Goal: Information Seeking & Learning: Find specific fact

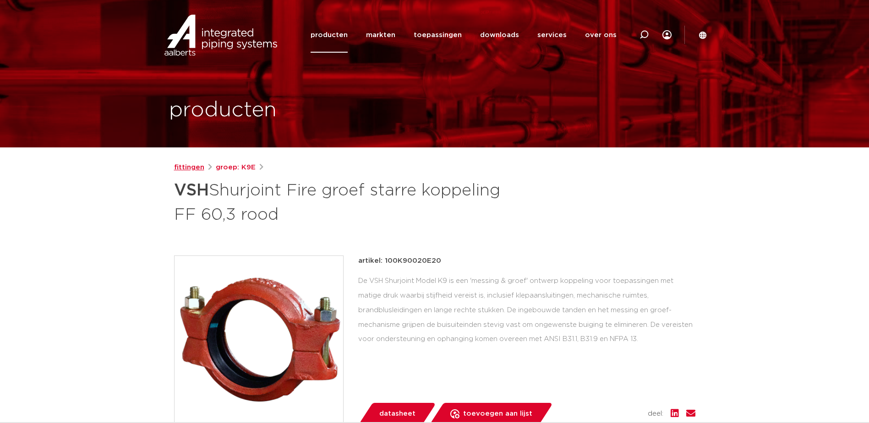
click at [194, 169] on link "fittingen" at bounding box center [189, 167] width 30 height 11
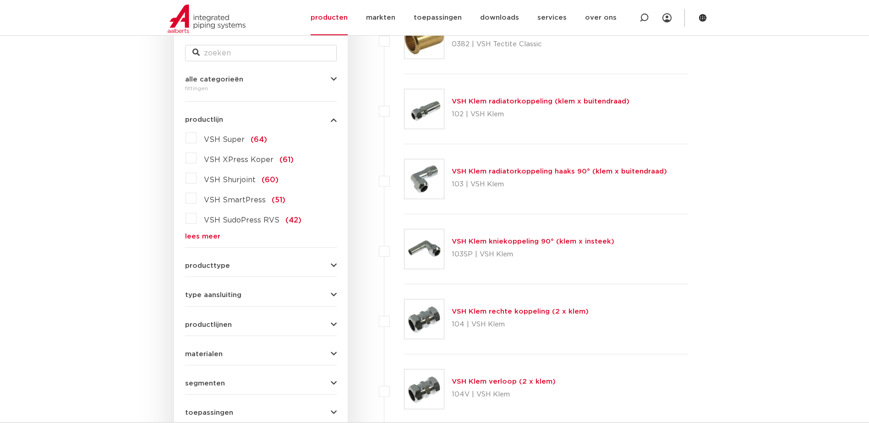
scroll to position [286, 0]
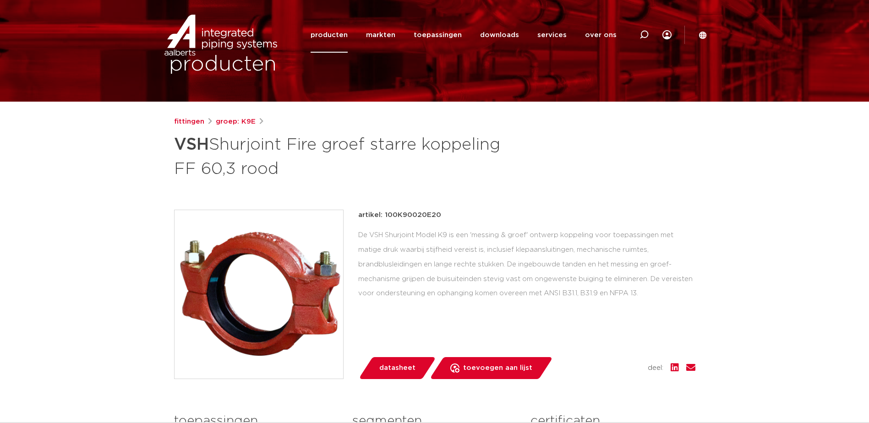
scroll to position [92, 0]
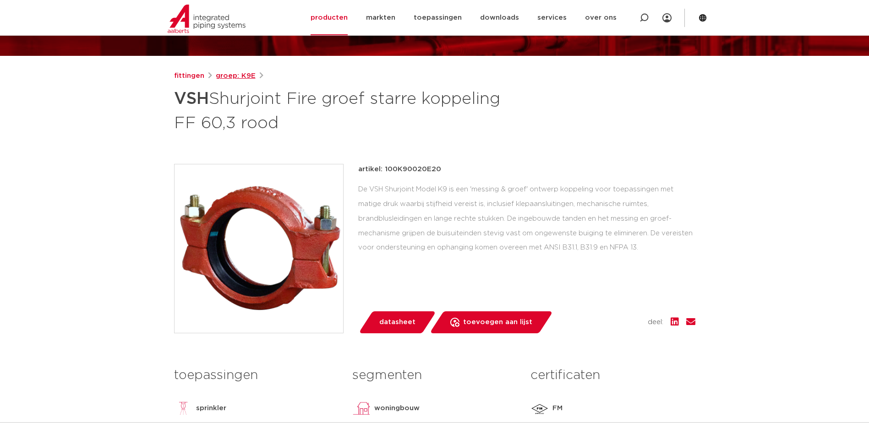
click at [237, 76] on link "groep: K9E" at bounding box center [236, 76] width 40 height 11
click at [641, 18] on icon at bounding box center [644, 17] width 9 height 9
click at [432, 22] on input "Zoeken" at bounding box center [507, 17] width 288 height 18
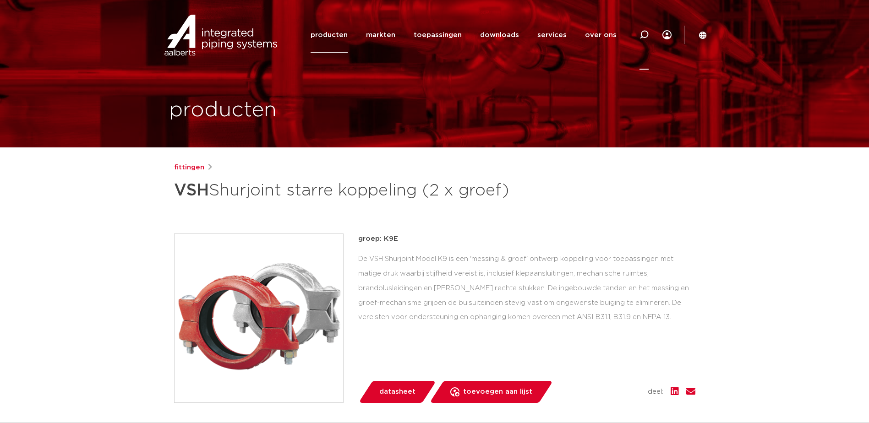
click at [643, 37] on icon at bounding box center [644, 34] width 11 height 11
type input "177215520e02"
click button "Zoeken" at bounding box center [0, 0] width 0 height 0
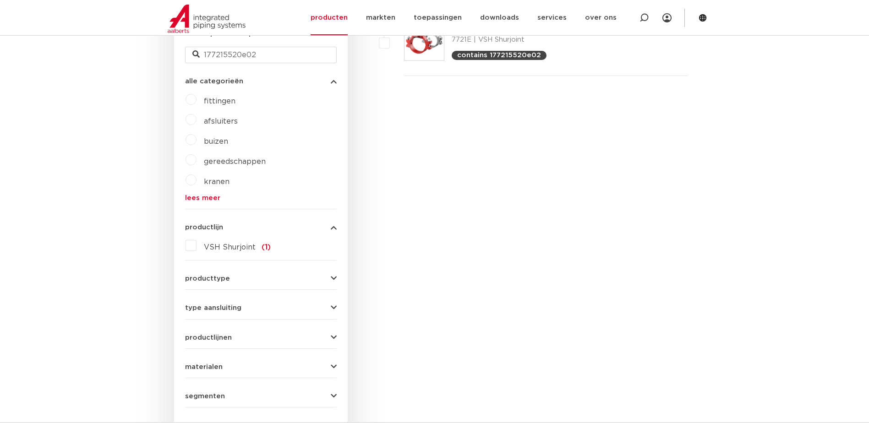
scroll to position [194, 0]
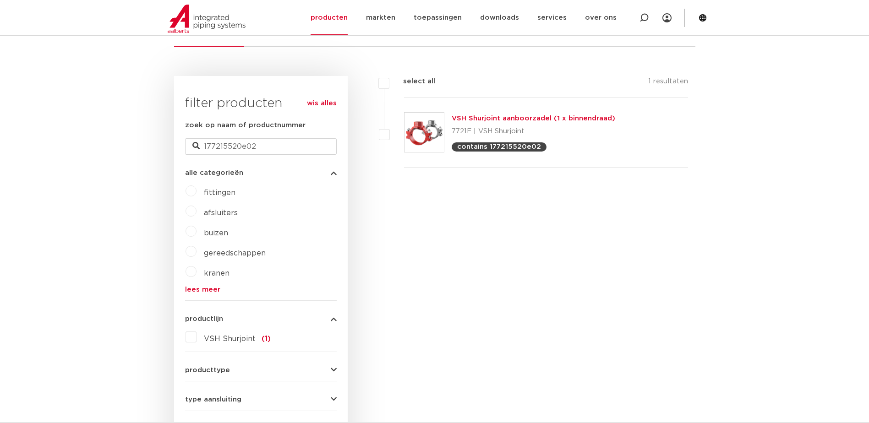
click at [512, 120] on link "VSH Shurjoint aanboorzadel (1 x binnendraad)" at bounding box center [534, 118] width 164 height 7
click at [420, 129] on img at bounding box center [424, 132] width 39 height 39
click at [404, 127] on label at bounding box center [404, 127] width 0 height 0
checkbox input "true"
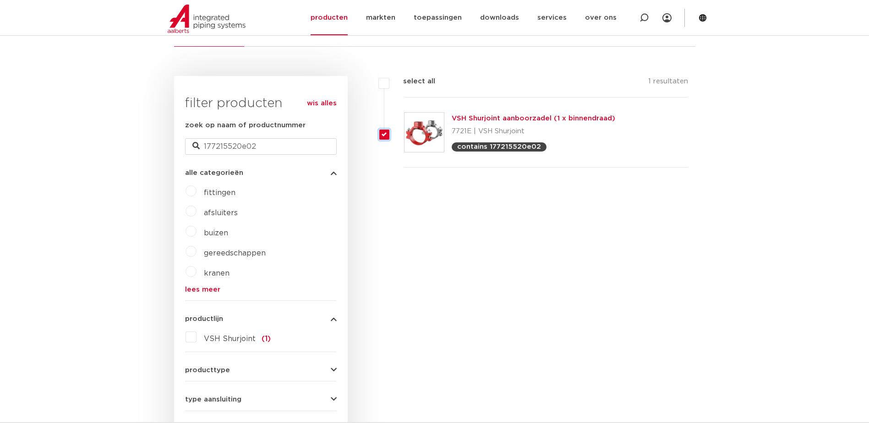
checkbox input "true"
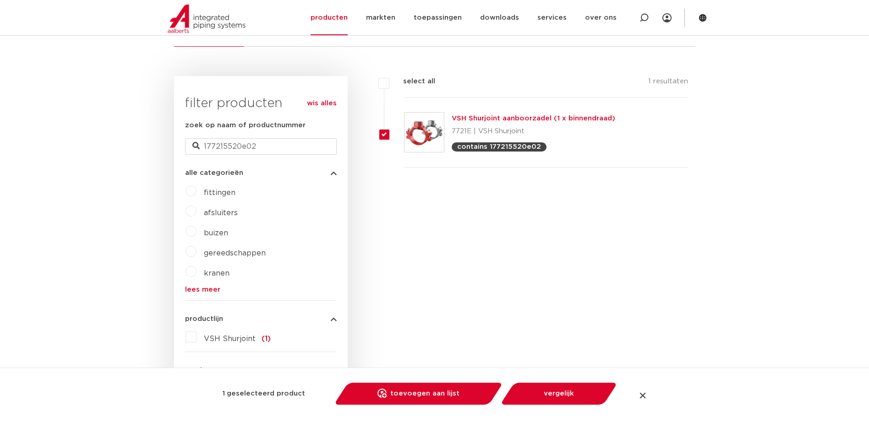
click at [540, 118] on link "VSH Shurjoint aanboorzadel (1 x binnendraad)" at bounding box center [534, 118] width 164 height 7
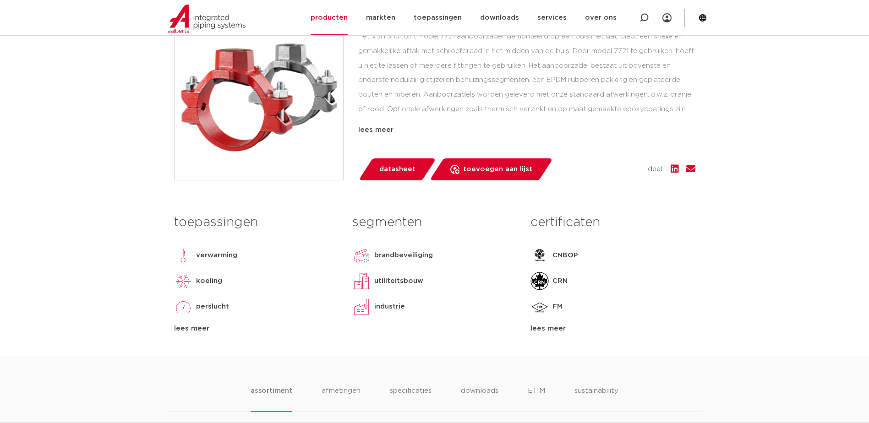
scroll to position [183, 0]
